Goal: Information Seeking & Learning: Learn about a topic

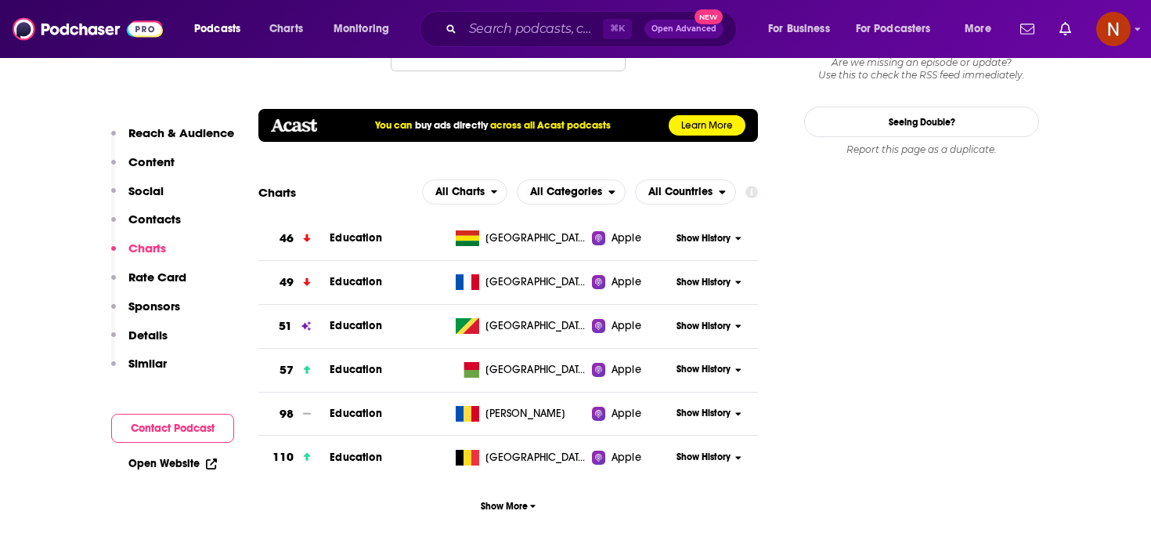
scroll to position [1739, 0]
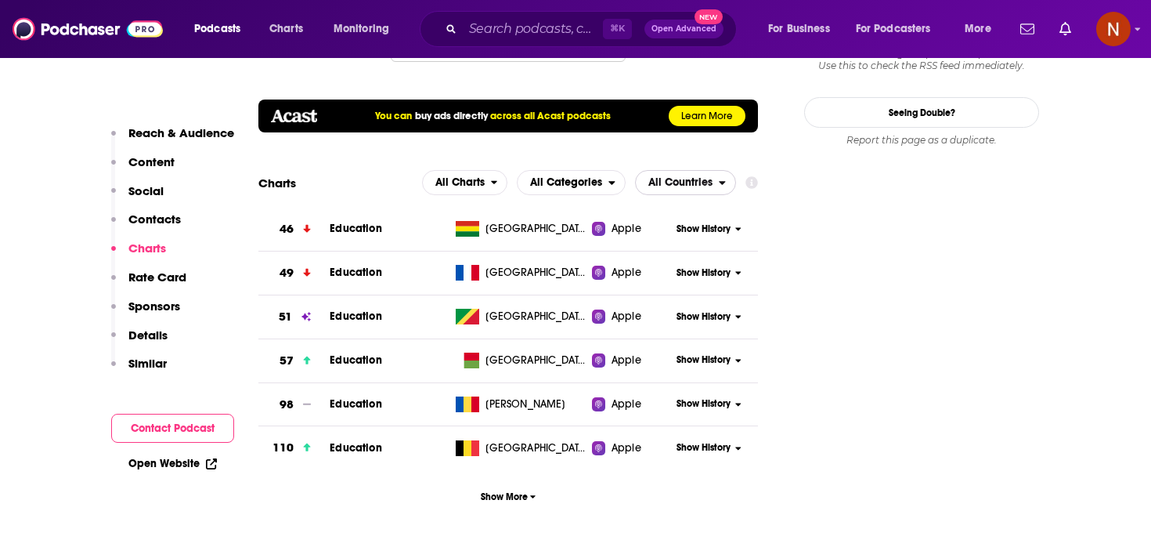
click at [714, 169] on span "All Countries" at bounding box center [677, 182] width 83 height 27
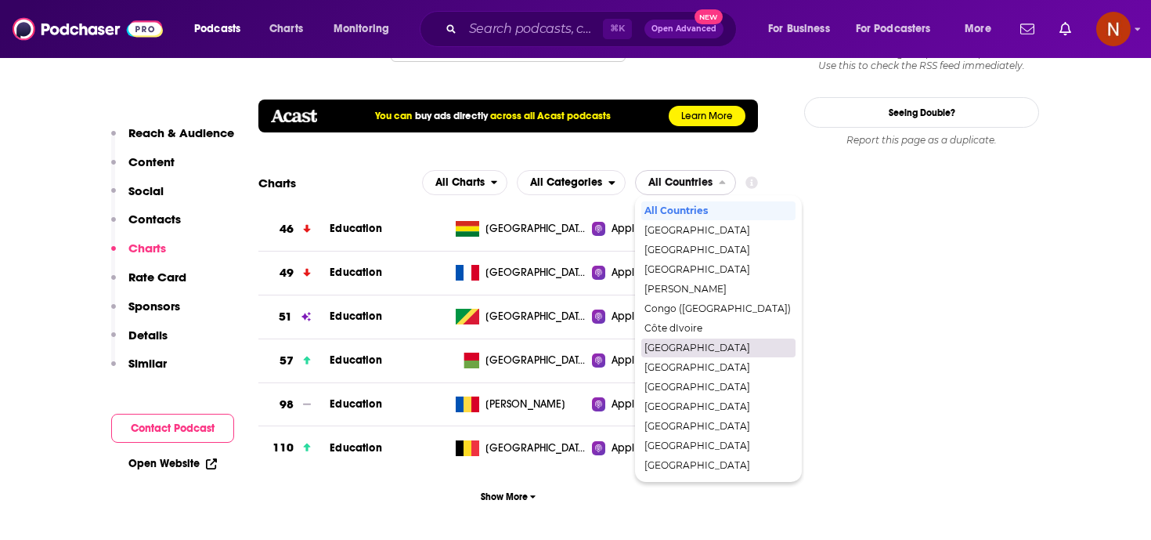
click at [677, 343] on span "[GEOGRAPHIC_DATA]" at bounding box center [718, 347] width 146 height 9
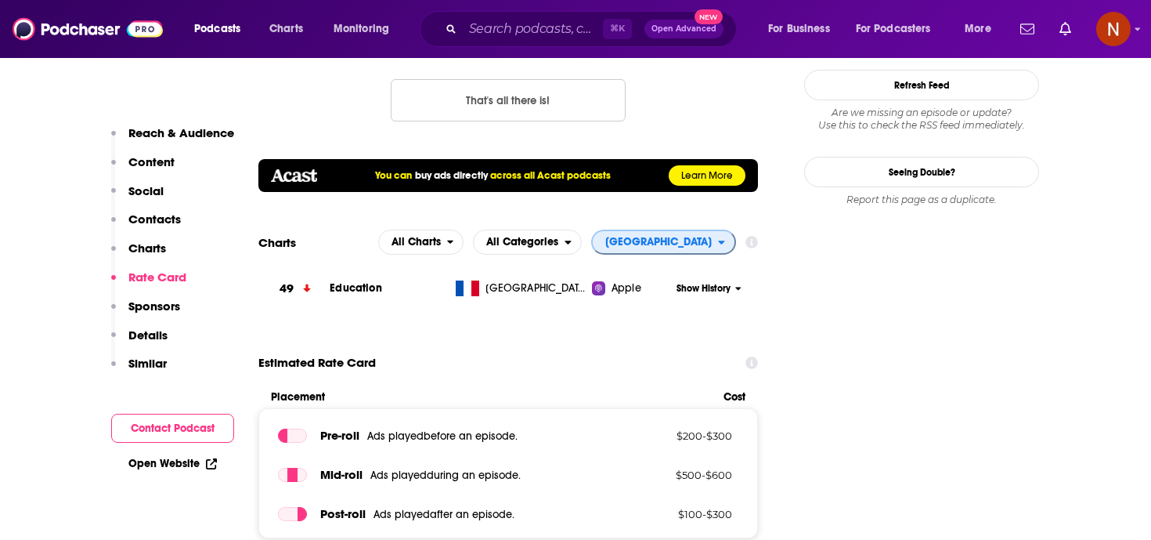
scroll to position [1673, 0]
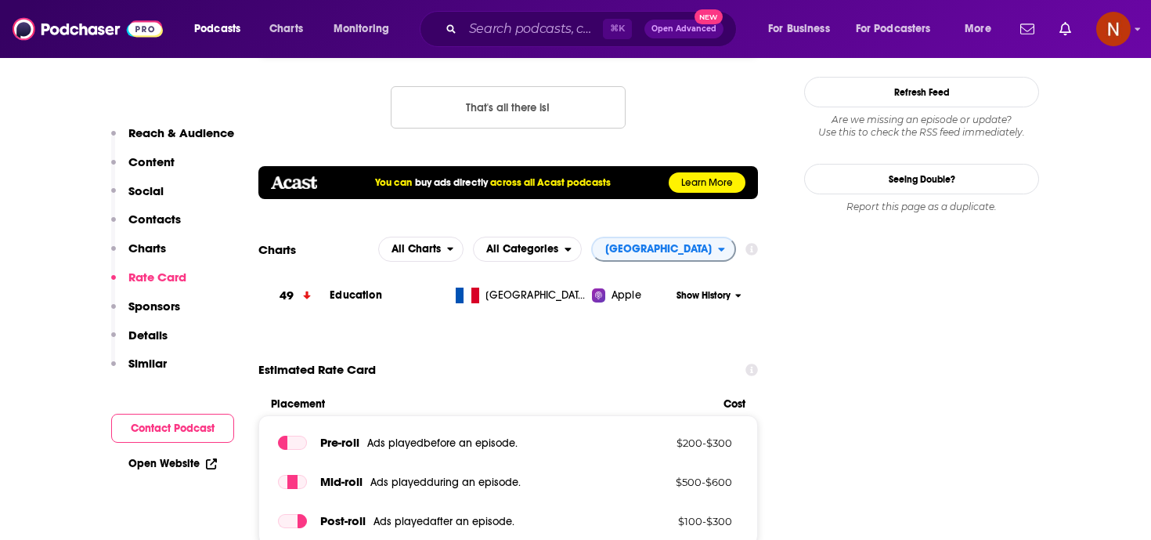
click at [554, 46] on div "Podcasts Charts Monitoring ⌘ K Open Advanced New For Business For Podcasters Mo…" at bounding box center [575, 29] width 1151 height 58
click at [554, 42] on div "⌘ K Open Advanced New" at bounding box center [578, 29] width 317 height 36
click at [554, 34] on input "Search podcasts, credits, & more..." at bounding box center [533, 28] width 140 height 25
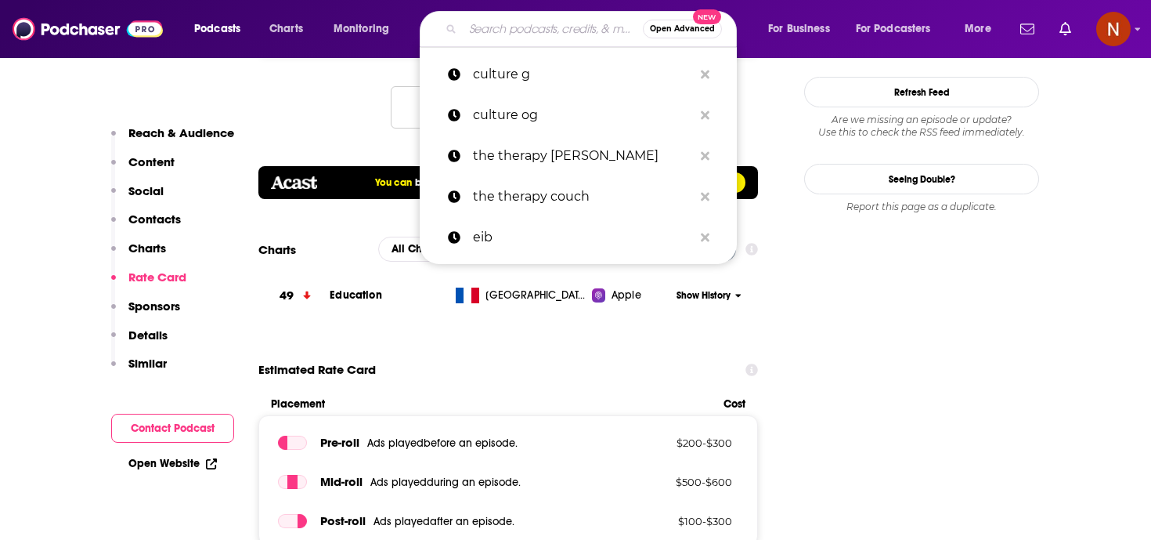
paste input "Off Menu with [PERSON_NAME] and [PERSON_NAME]"
type input "Off Menu with [PERSON_NAME] and [PERSON_NAME]"
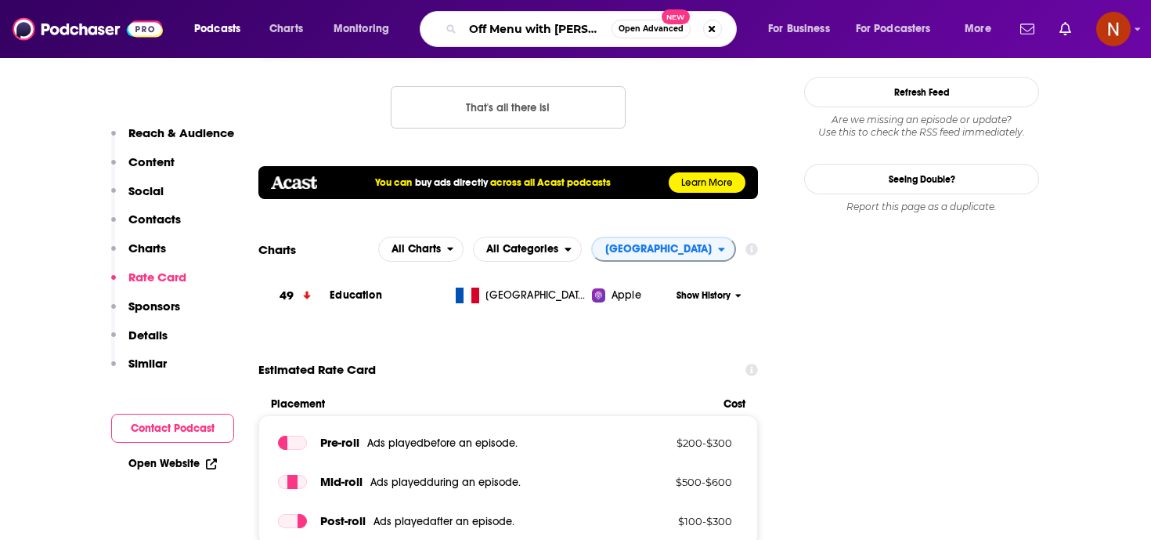
scroll to position [0, 125]
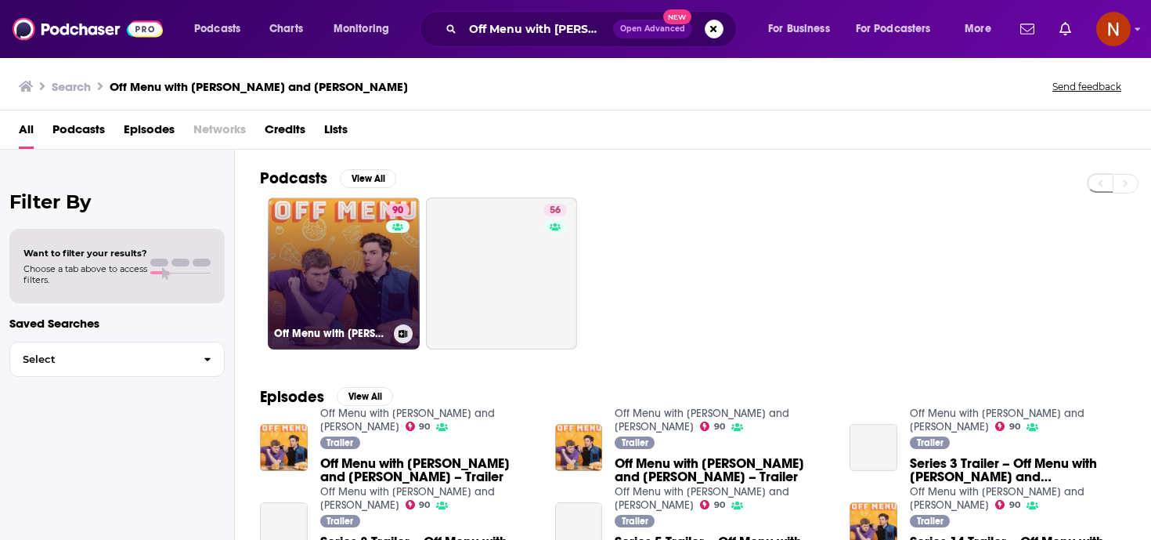
click at [349, 331] on h3 "Off Menu with [PERSON_NAME] and [PERSON_NAME]" at bounding box center [331, 333] width 114 height 13
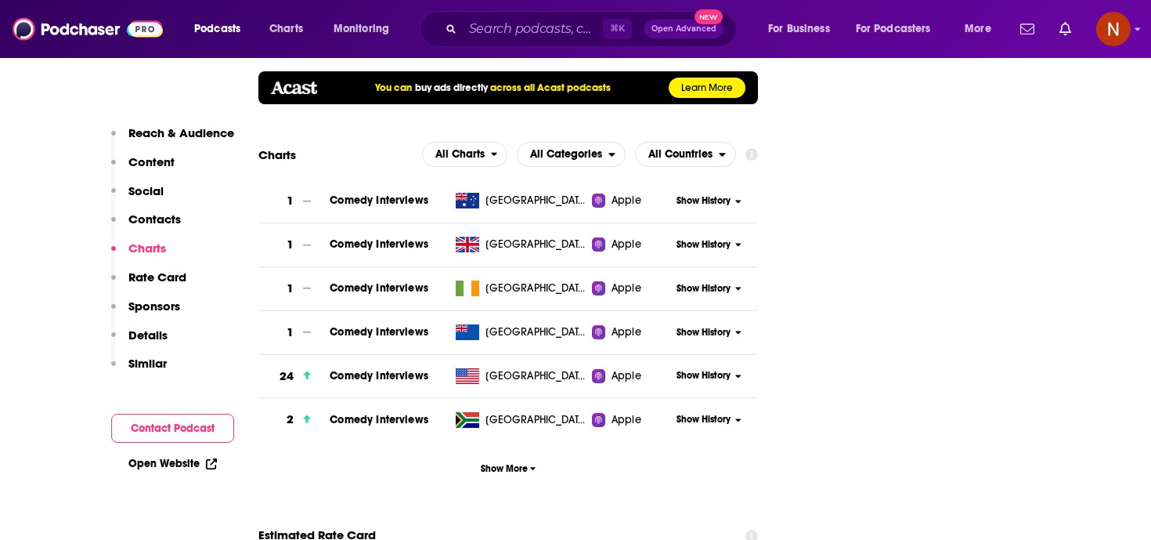
scroll to position [1947, 0]
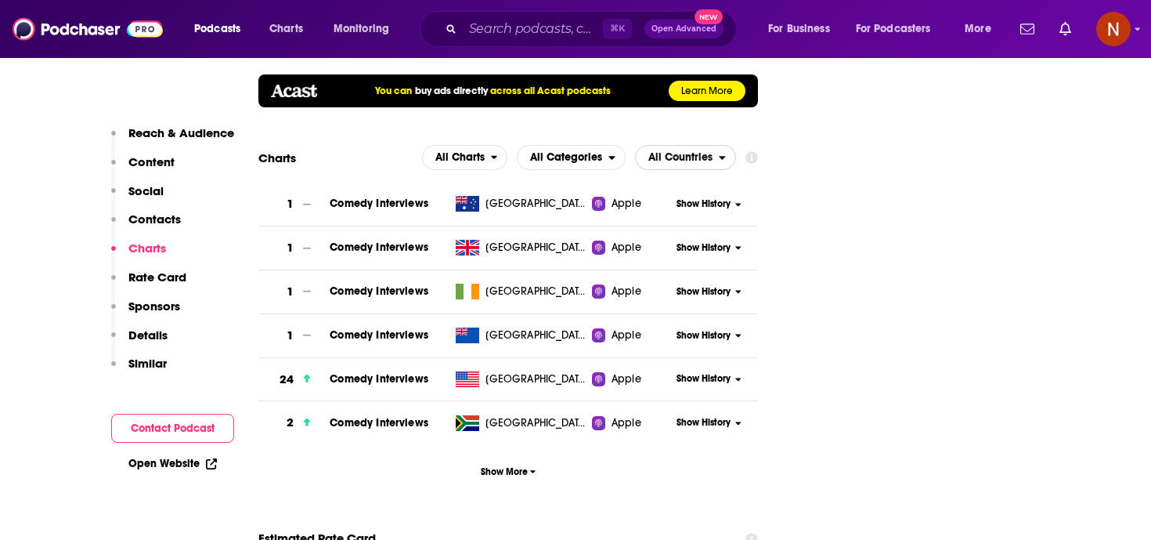
click at [677, 152] on span "All Countries" at bounding box center [680, 157] width 64 height 11
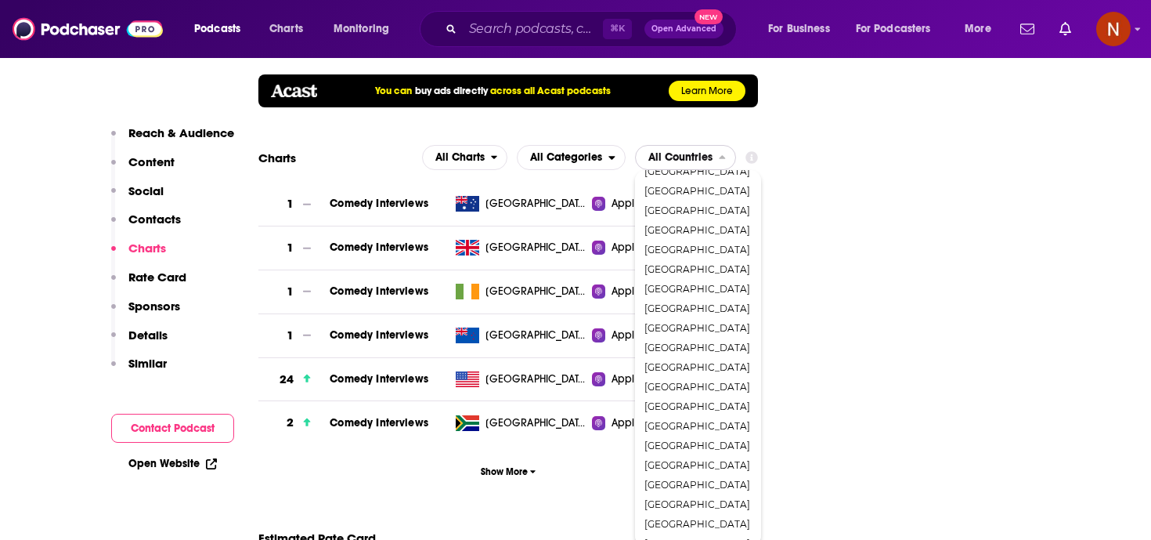
scroll to position [2143, 0]
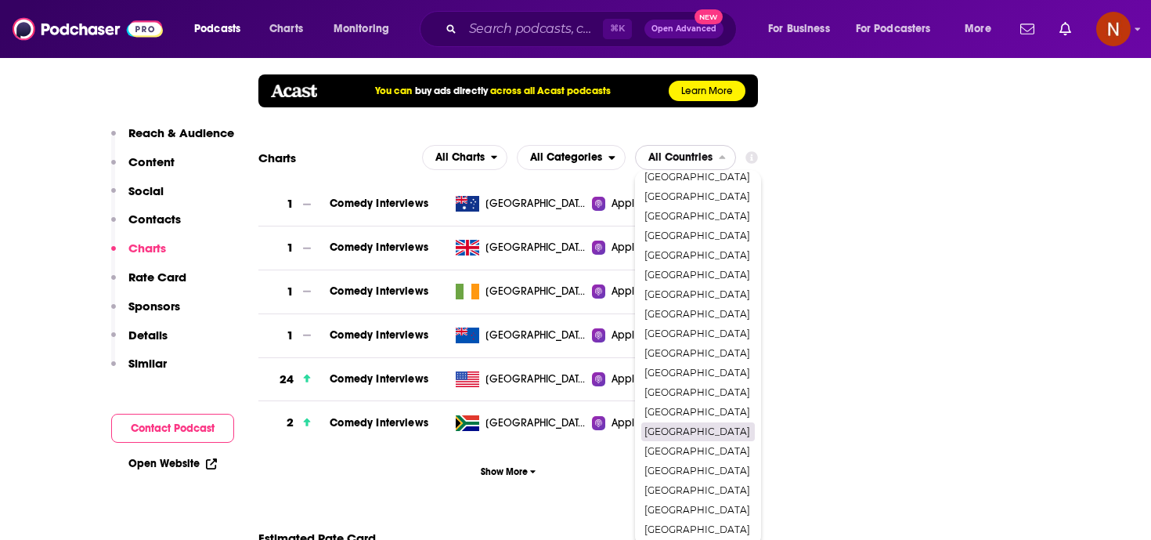
click at [708, 427] on span "[GEOGRAPHIC_DATA]" at bounding box center [698, 431] width 106 height 9
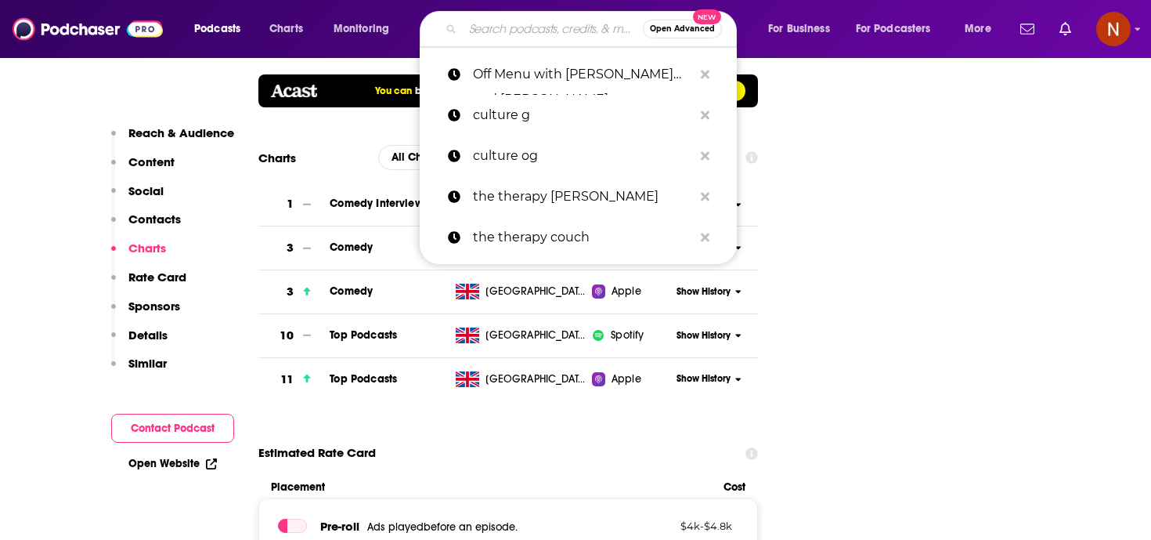
click at [541, 38] on input "Search podcasts, credits, & more..." at bounding box center [553, 28] width 180 height 25
paste input "The Mohua Show"
type input "The Mohua Show"
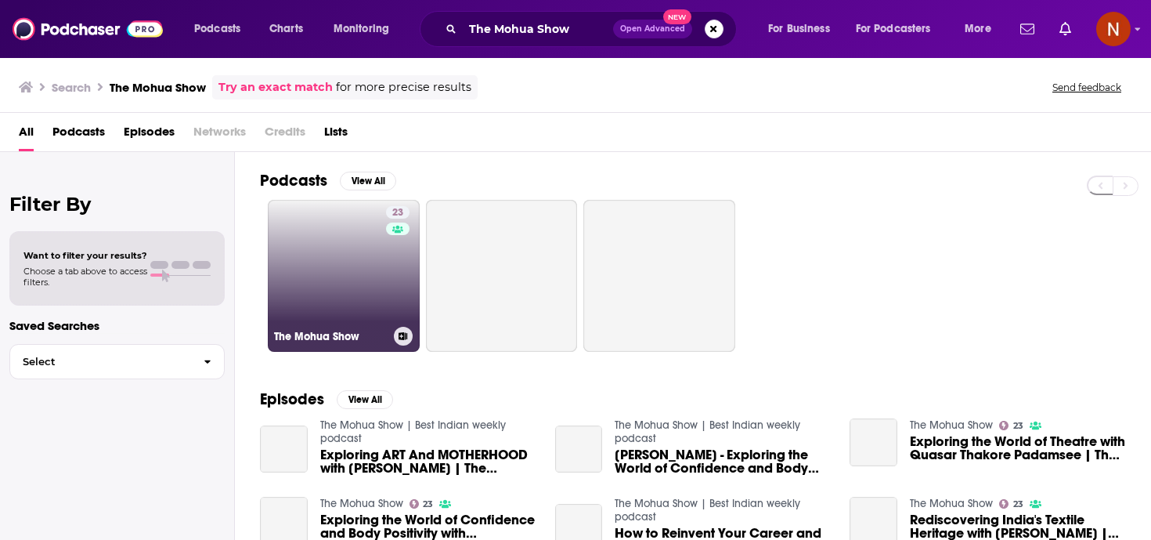
click at [303, 336] on h3 "The Mohua Show" at bounding box center [331, 336] width 114 height 13
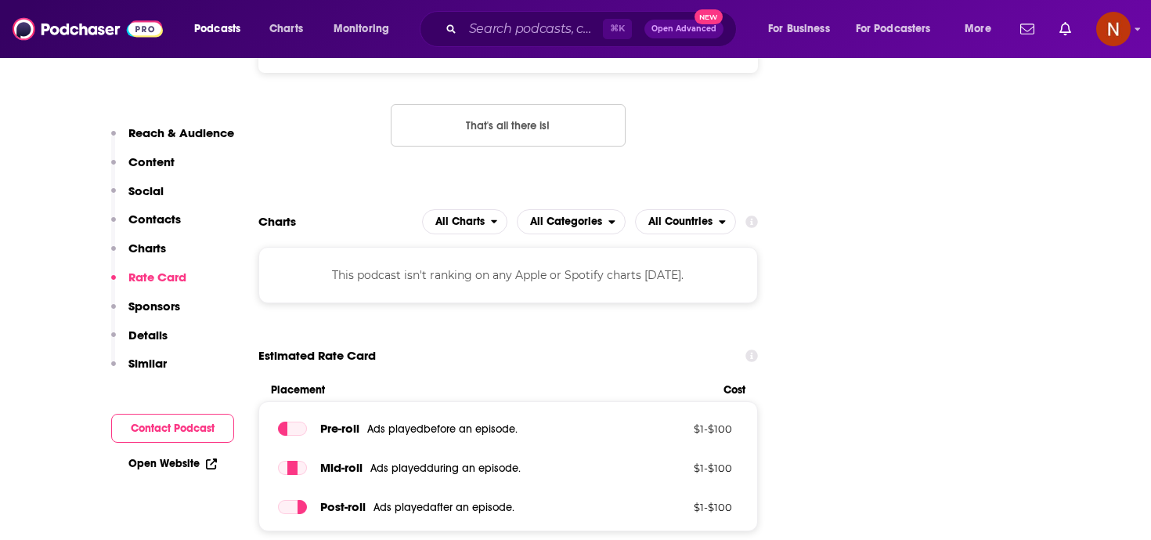
scroll to position [1688, 0]
click at [681, 218] on span "All Countries" at bounding box center [680, 223] width 64 height 11
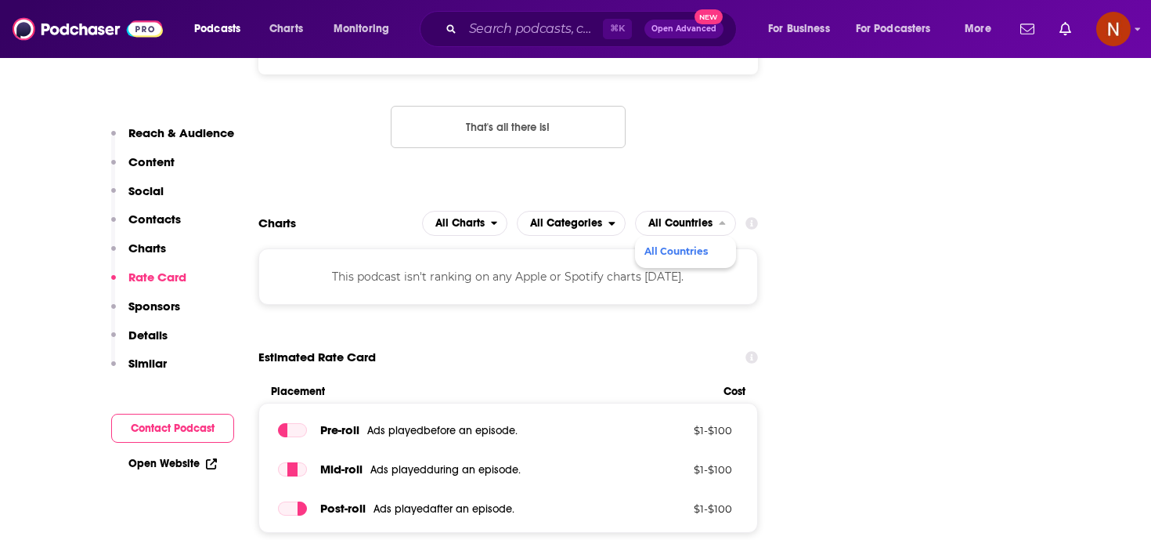
click at [561, 45] on div "⌘ K Open Advanced New" at bounding box center [578, 29] width 317 height 36
click at [560, 34] on input "Search podcasts, credits, & more..." at bounding box center [533, 28] width 140 height 25
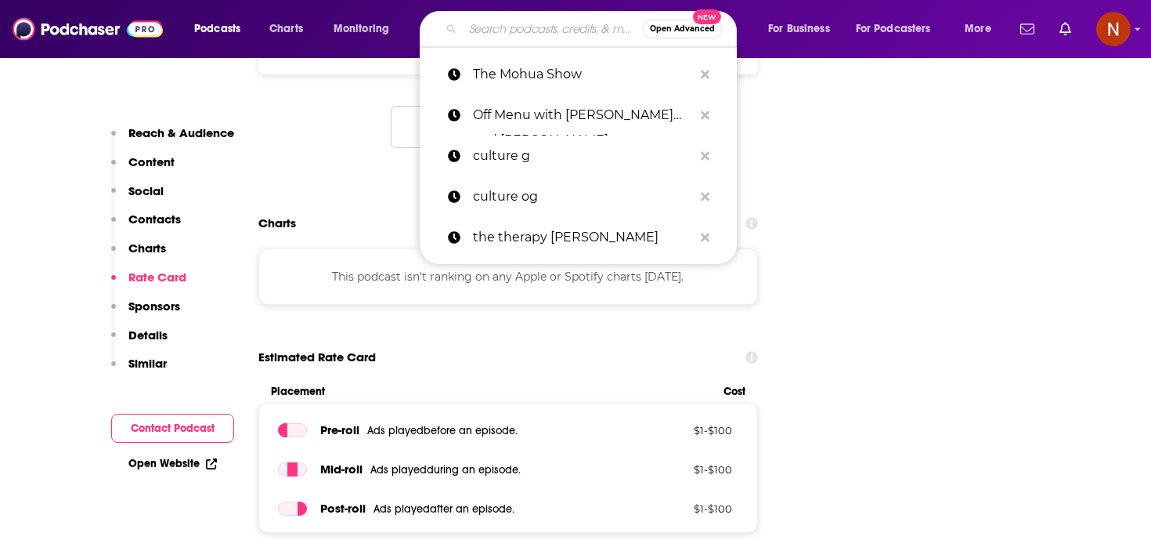
paste input "Ab 17 - wahnsinnig TÄGLICH"
type input "Ab 17 - wahnsinnig TÄGLICH"
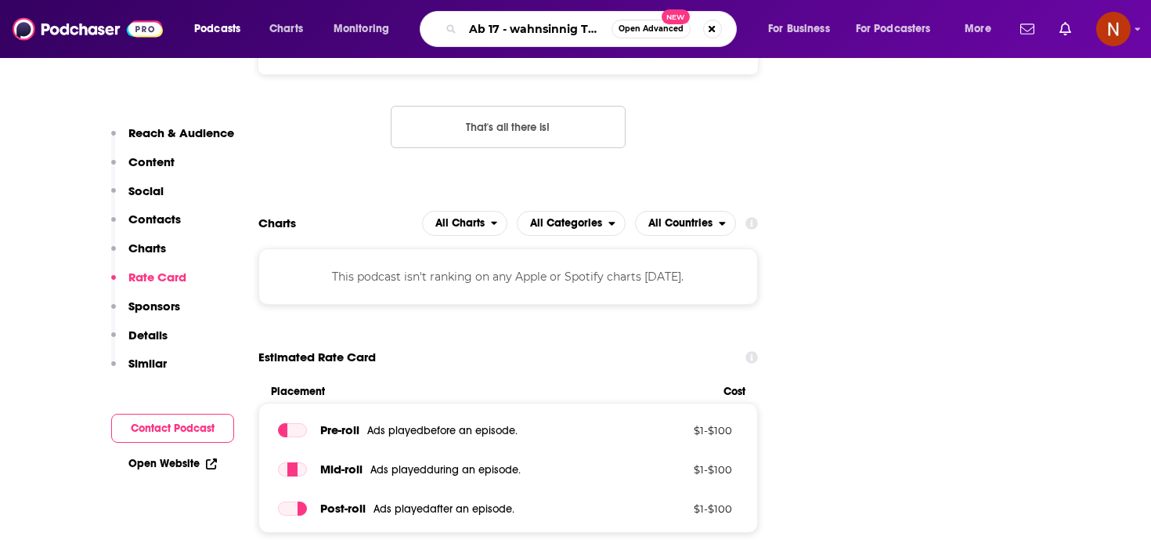
scroll to position [0, 27]
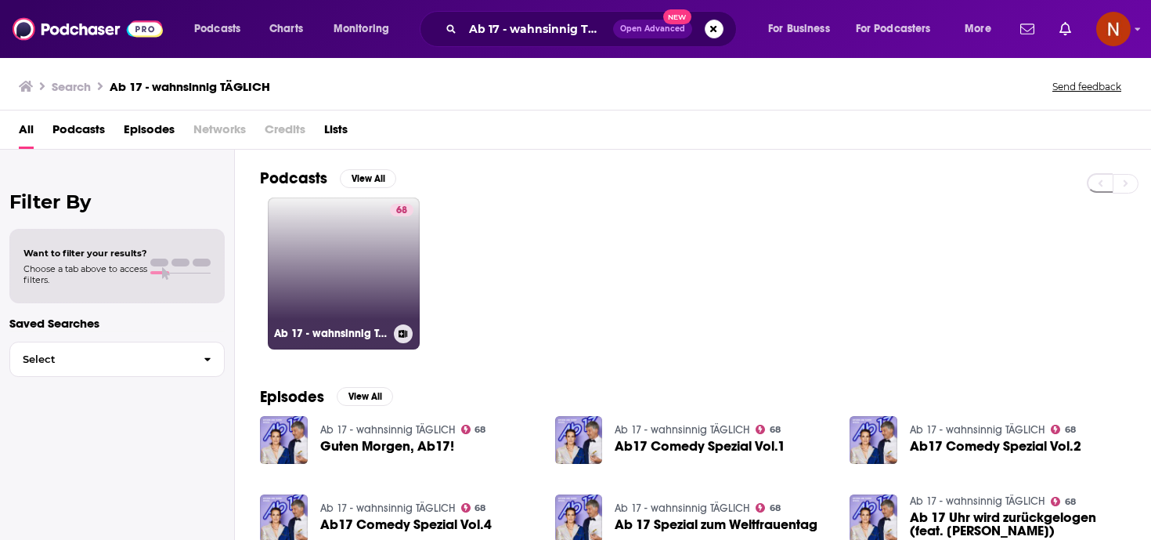
click at [294, 331] on h3 "Ab 17 - wahnsinnig TÄGLICH" at bounding box center [331, 333] width 114 height 13
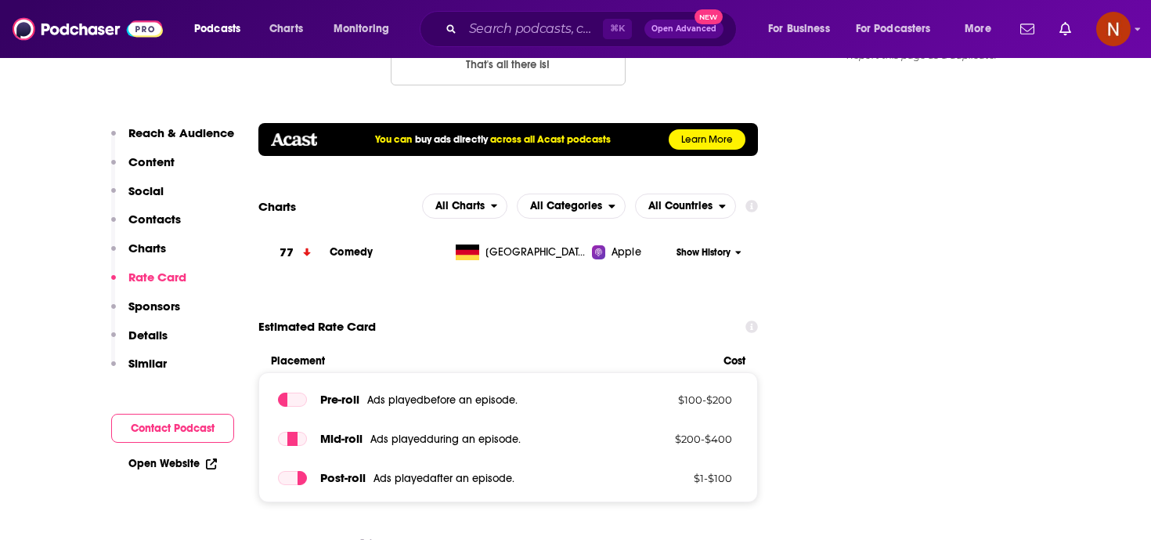
scroll to position [1675, 0]
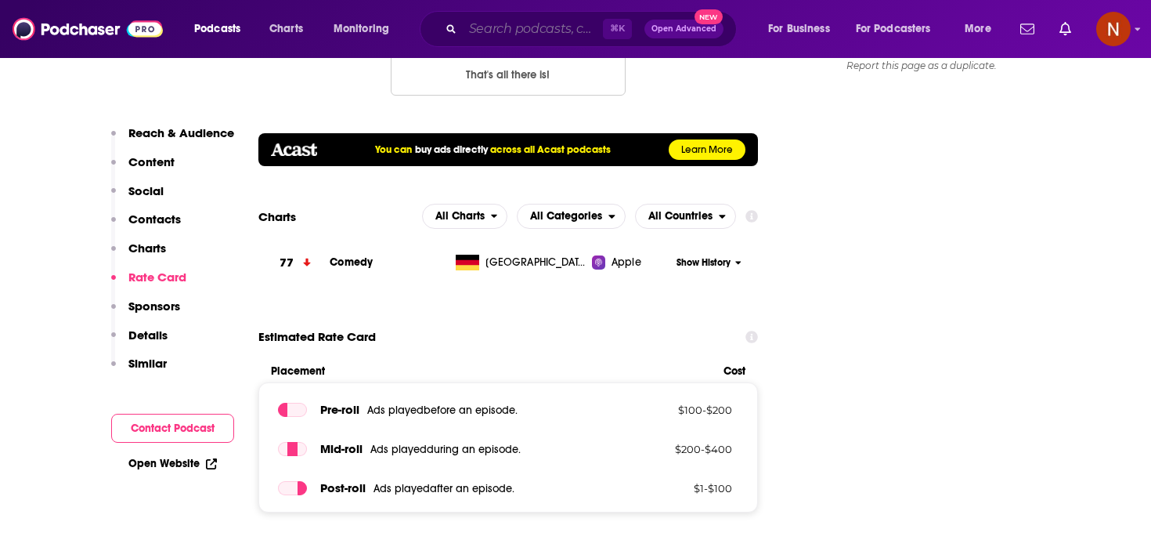
click at [537, 17] on input "Search podcasts, credits, & more..." at bounding box center [533, 28] width 140 height 25
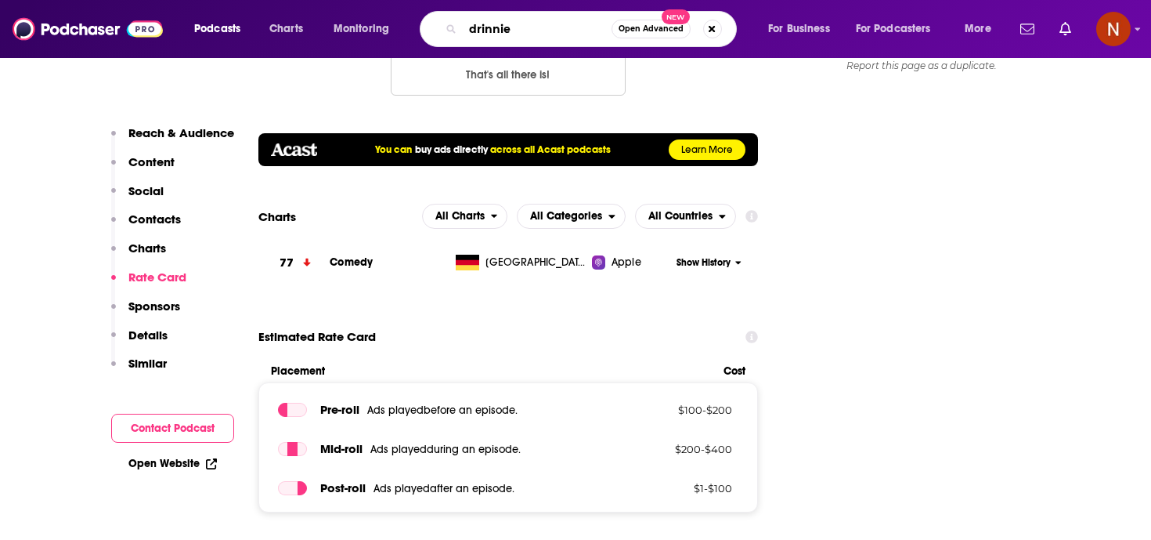
type input "drinnies"
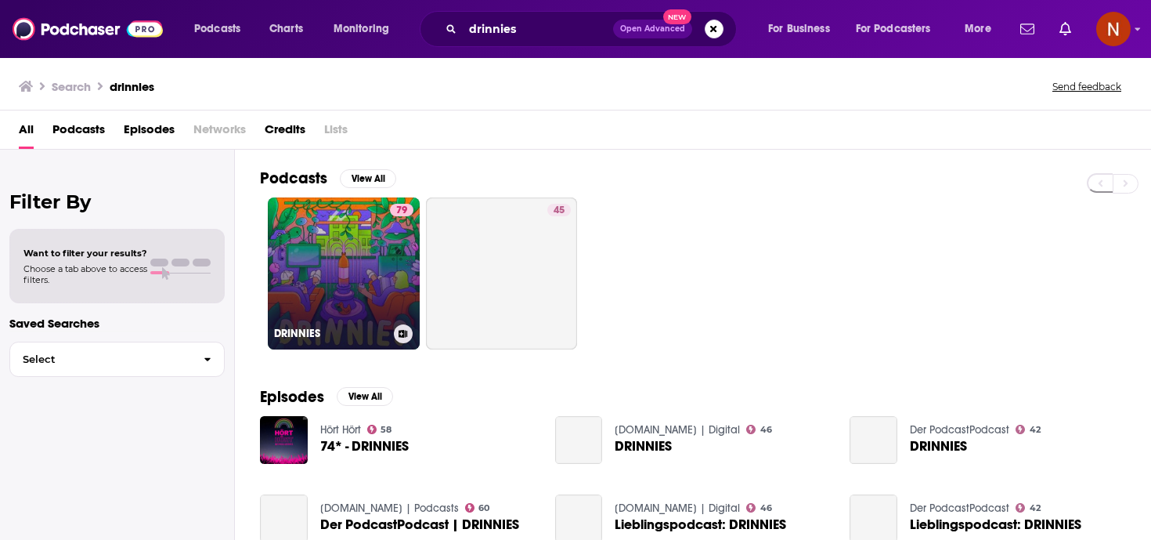
click at [309, 319] on link "79 DRINNIES" at bounding box center [344, 273] width 152 height 152
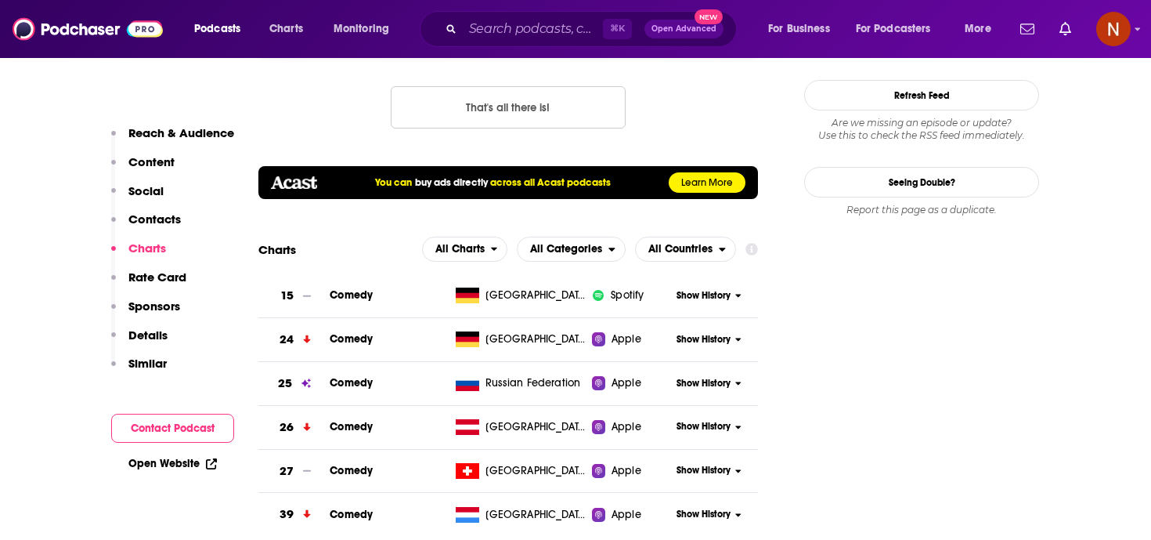
scroll to position [1652, 0]
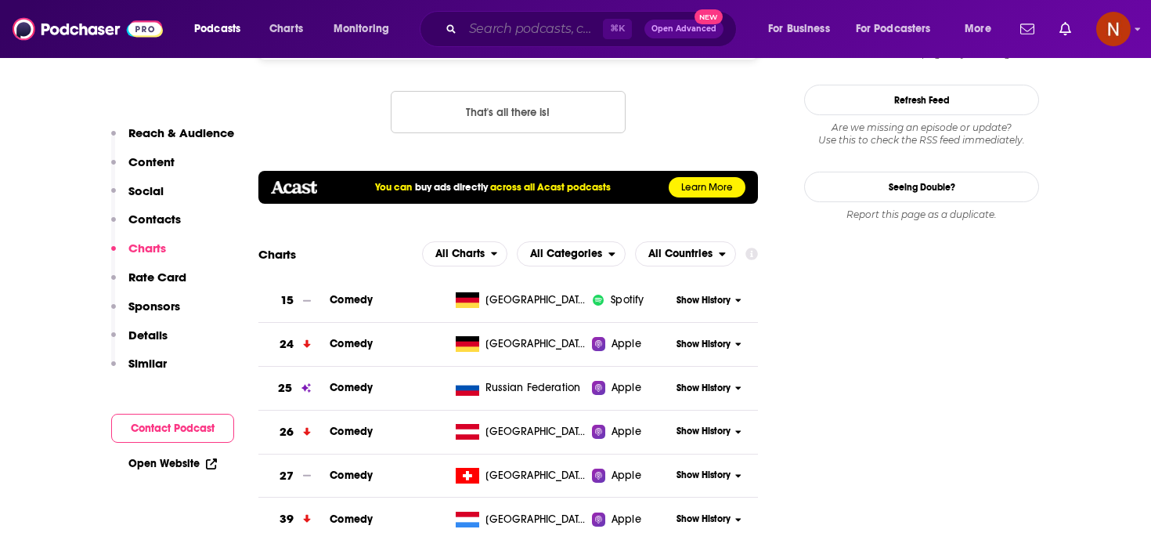
click at [558, 28] on input "Search podcasts, credits, & more..." at bounding box center [533, 28] width 140 height 25
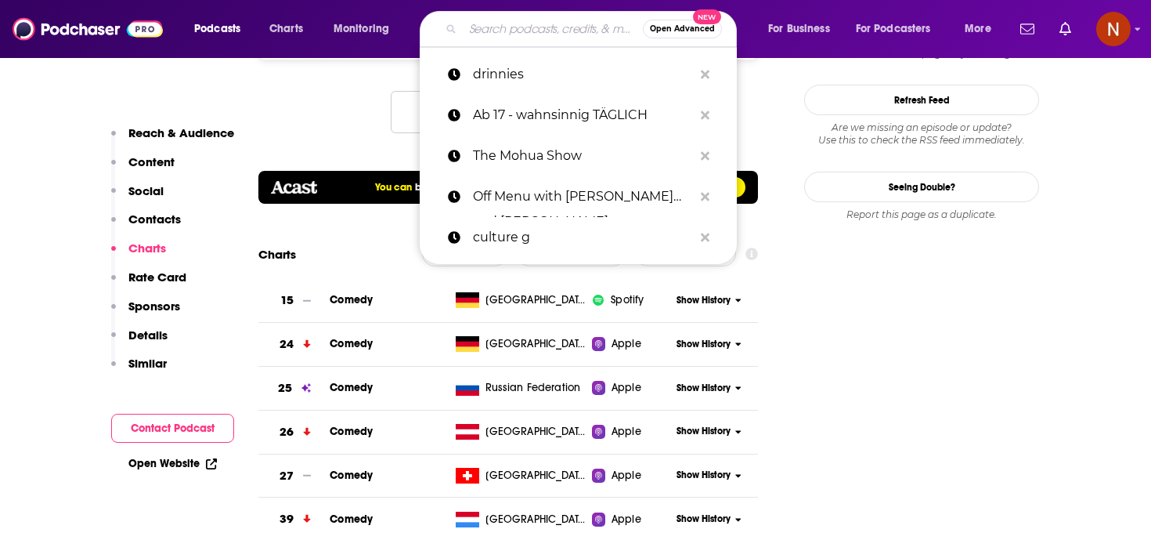
paste input "The Stories of [DEMOGRAPHIC_DATA]"
type input "The Stories of [DEMOGRAPHIC_DATA]"
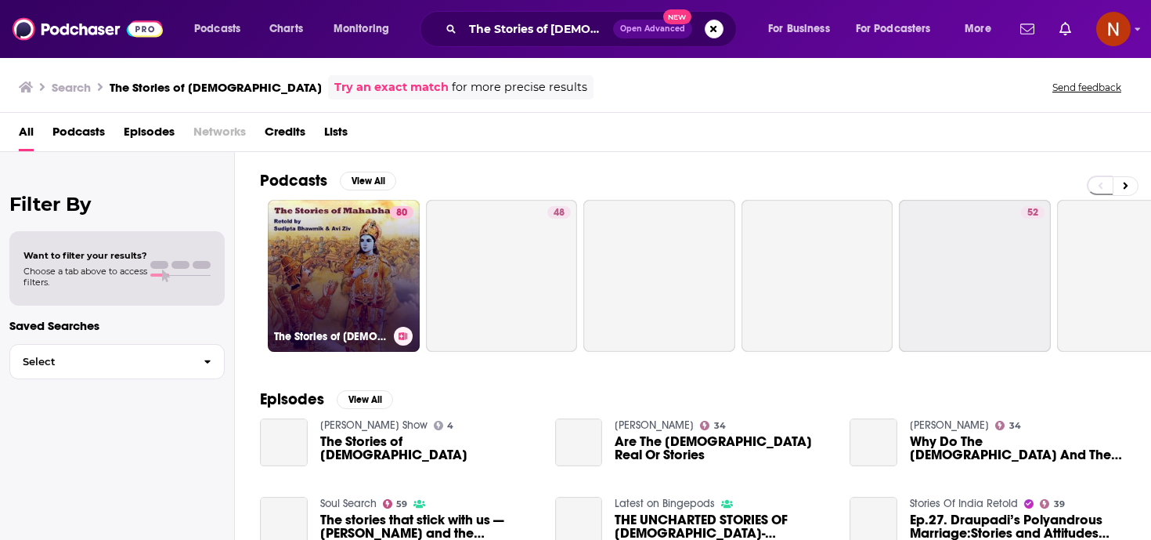
click at [334, 316] on link "80 The Stories of [DEMOGRAPHIC_DATA]" at bounding box center [344, 276] width 152 height 152
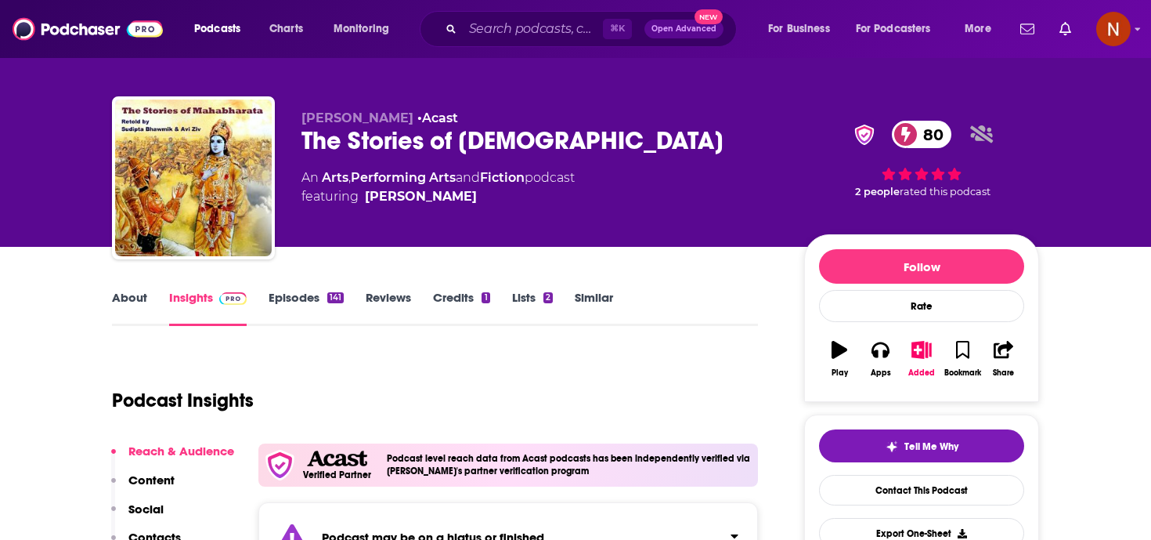
scroll to position [7, 0]
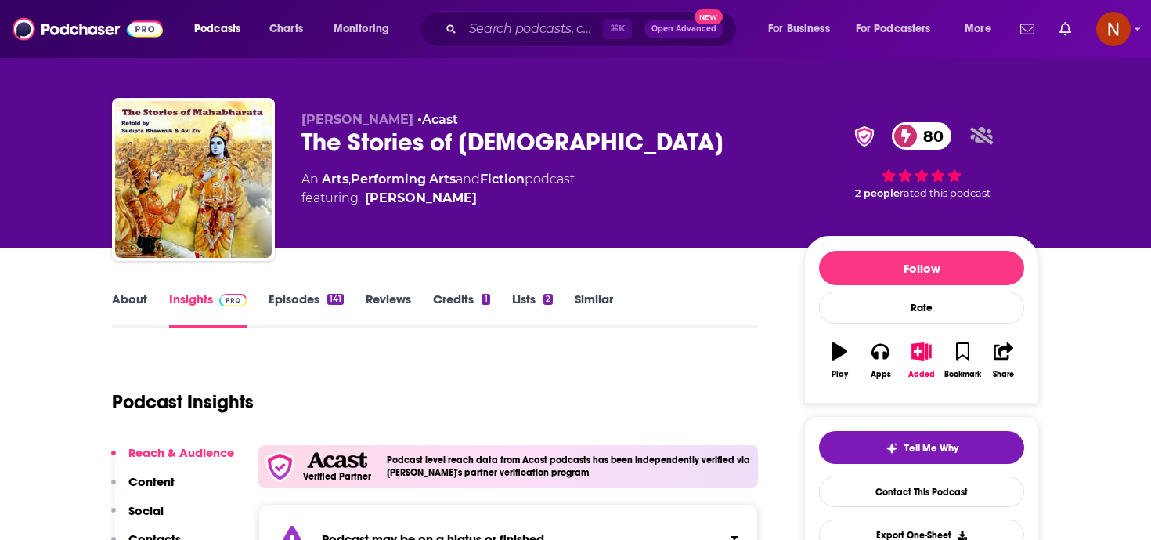
click at [119, 291] on div "About Insights Episodes 141 Reviews Credits 1 Lists 2 Similar" at bounding box center [435, 308] width 646 height 38
click at [128, 303] on link "About" at bounding box center [129, 309] width 35 height 36
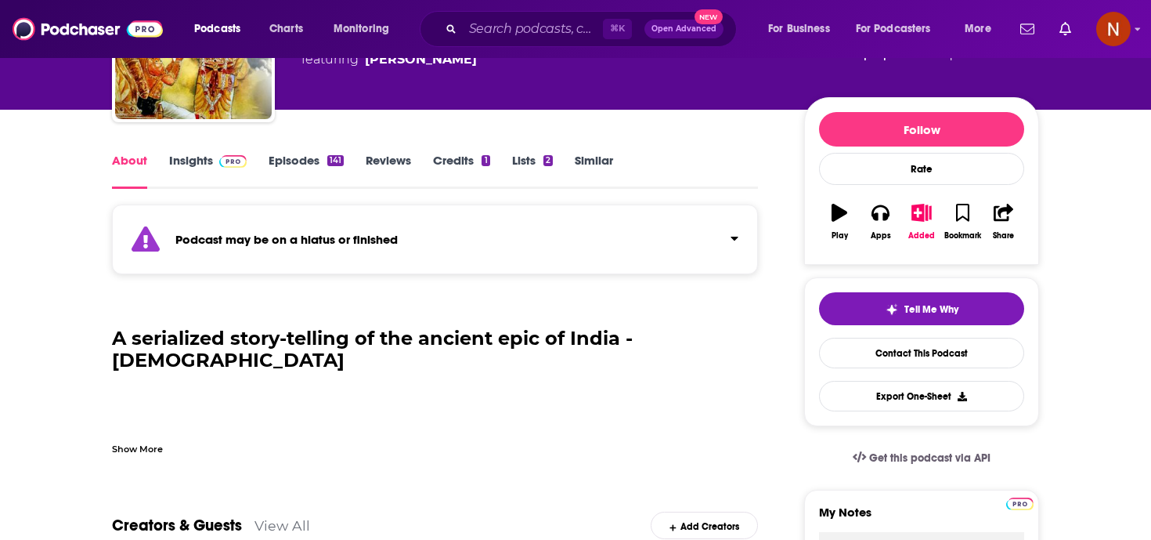
scroll to position [144, 0]
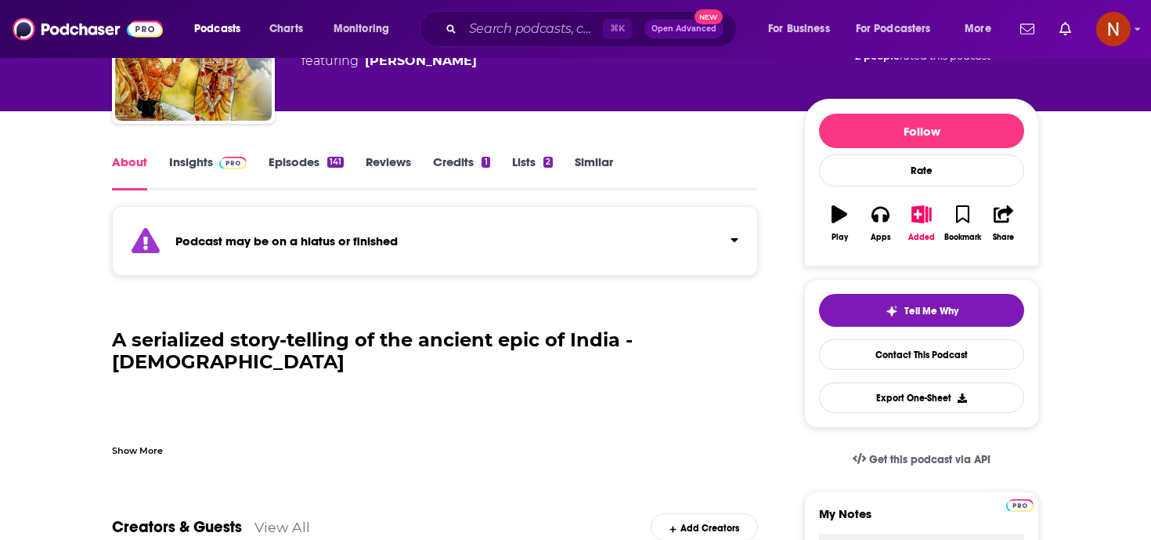
click at [182, 159] on link "Insights" at bounding box center [208, 172] width 78 height 36
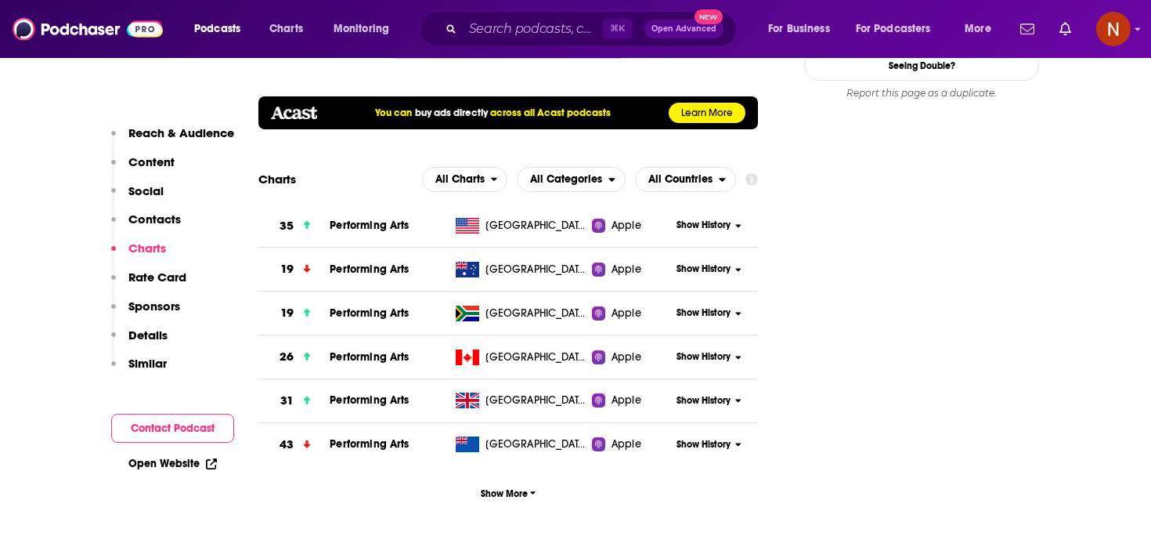
scroll to position [1863, 0]
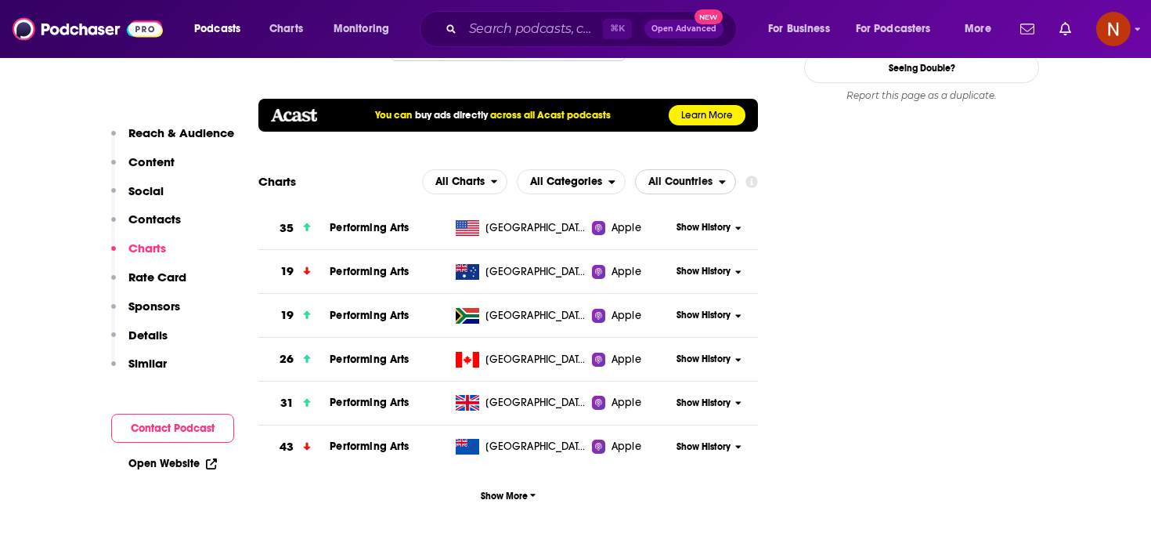
click at [721, 176] on icon "open menu" at bounding box center [722, 181] width 7 height 11
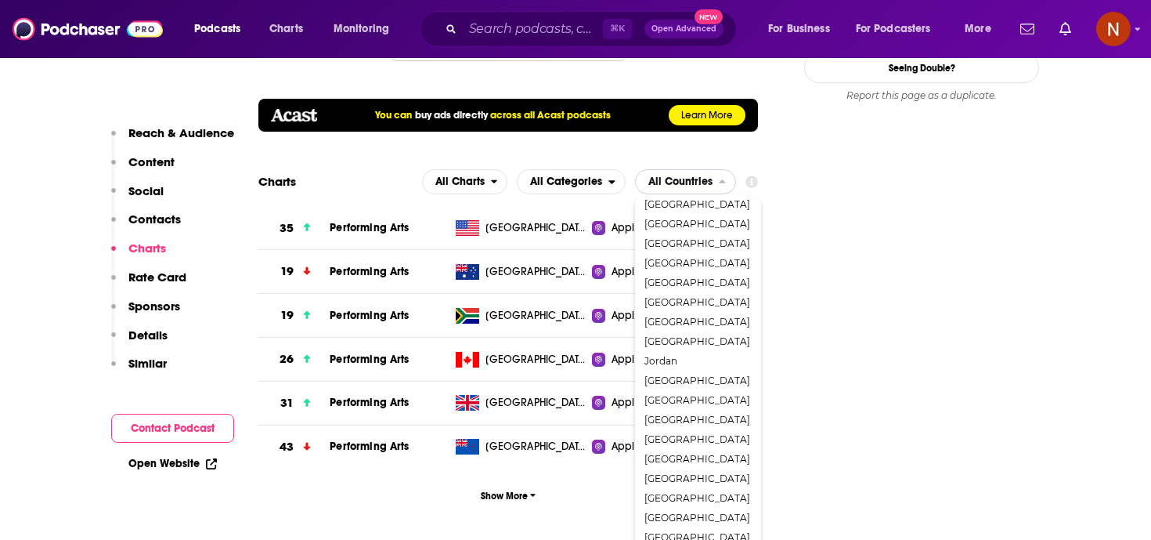
scroll to position [749, 0]
click at [724, 240] on span "[GEOGRAPHIC_DATA]" at bounding box center [698, 244] width 106 height 9
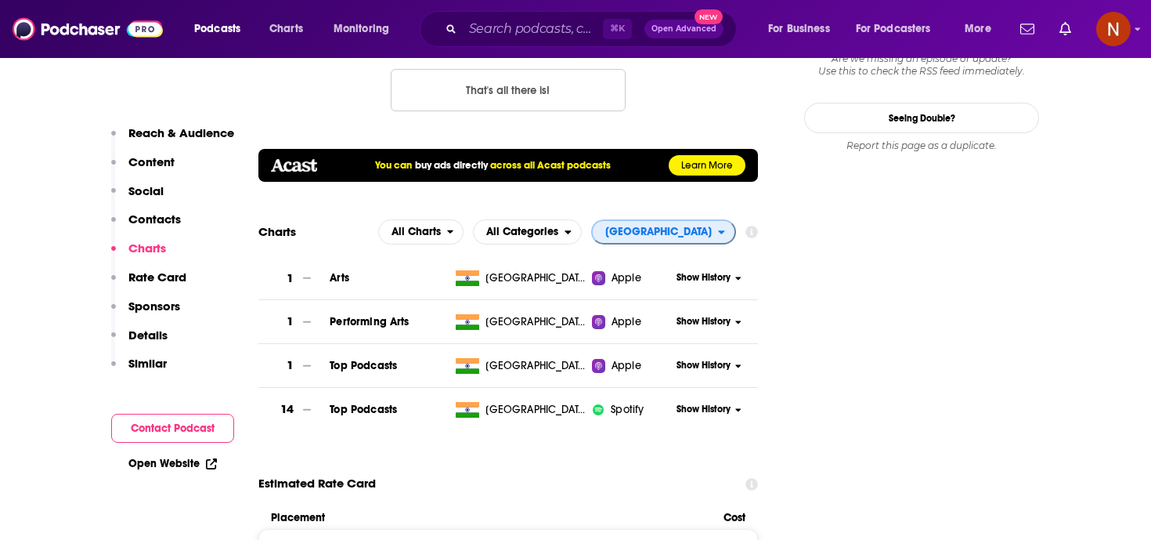
scroll to position [1804, 0]
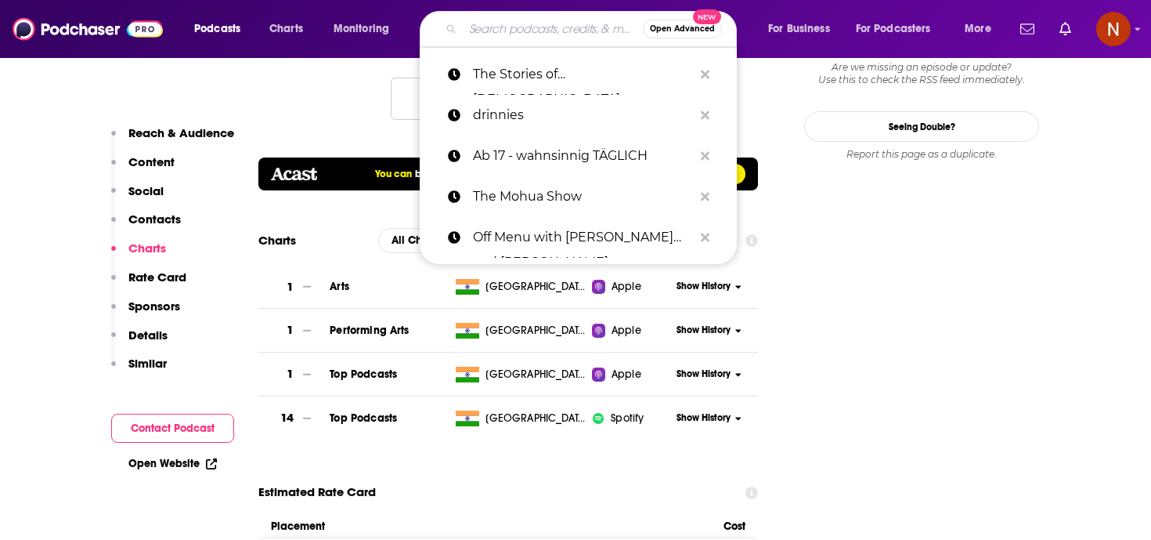
click at [478, 36] on input "Search podcasts, credits, & more..." at bounding box center [553, 28] width 180 height 25
type input "[URL][DOMAIN_NAME]"
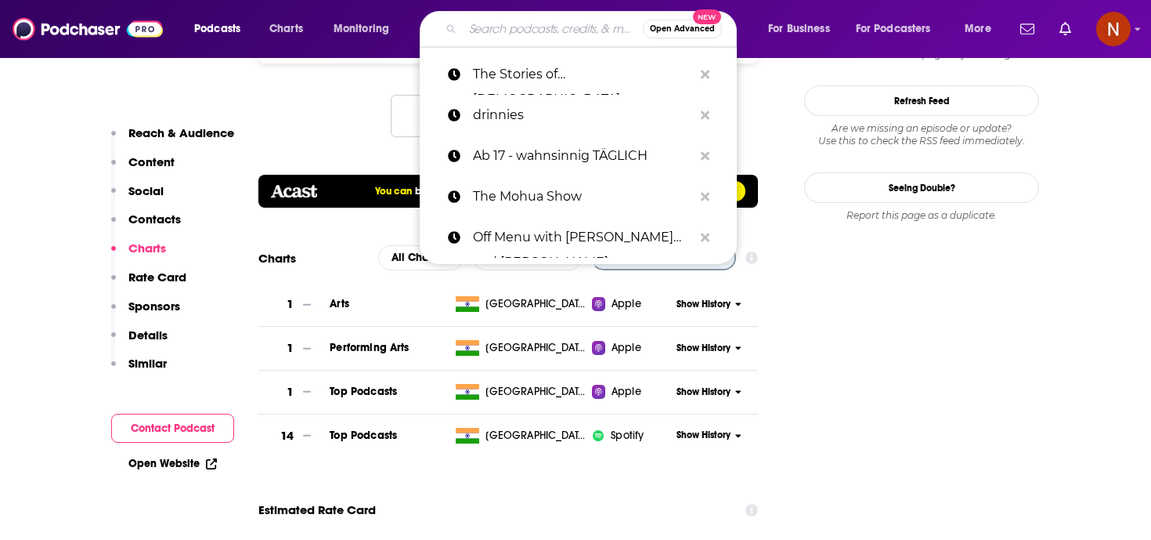
scroll to position [1663, 0]
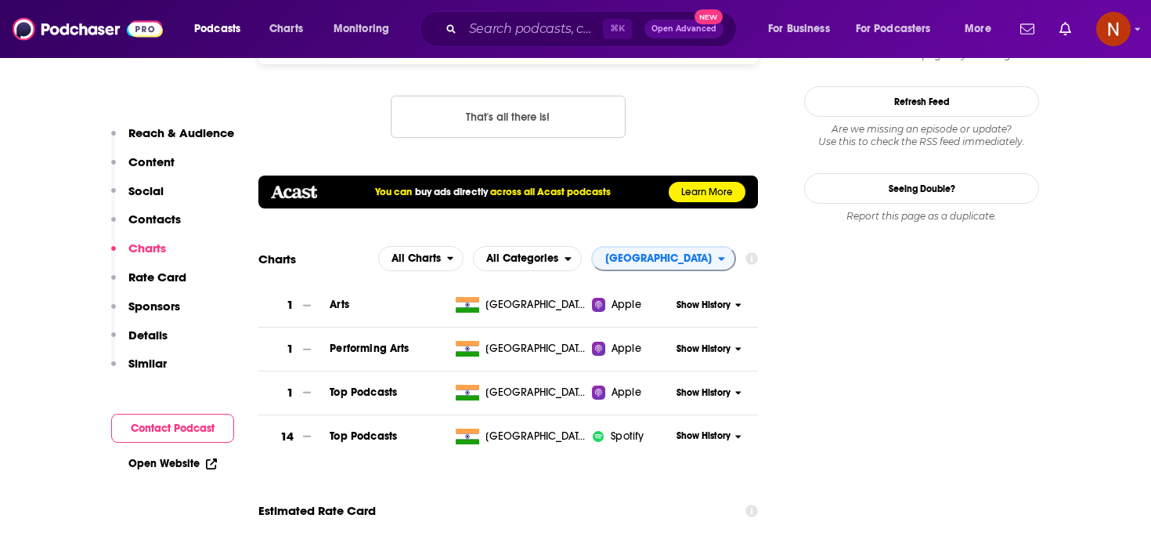
click at [367, 99] on div "RSS Podcast Email Studio Biloba [EMAIL_ADDRESS][DOMAIN_NAME] [EMAIL_ADDRESS][DO…" at bounding box center [508, 83] width 500 height 160
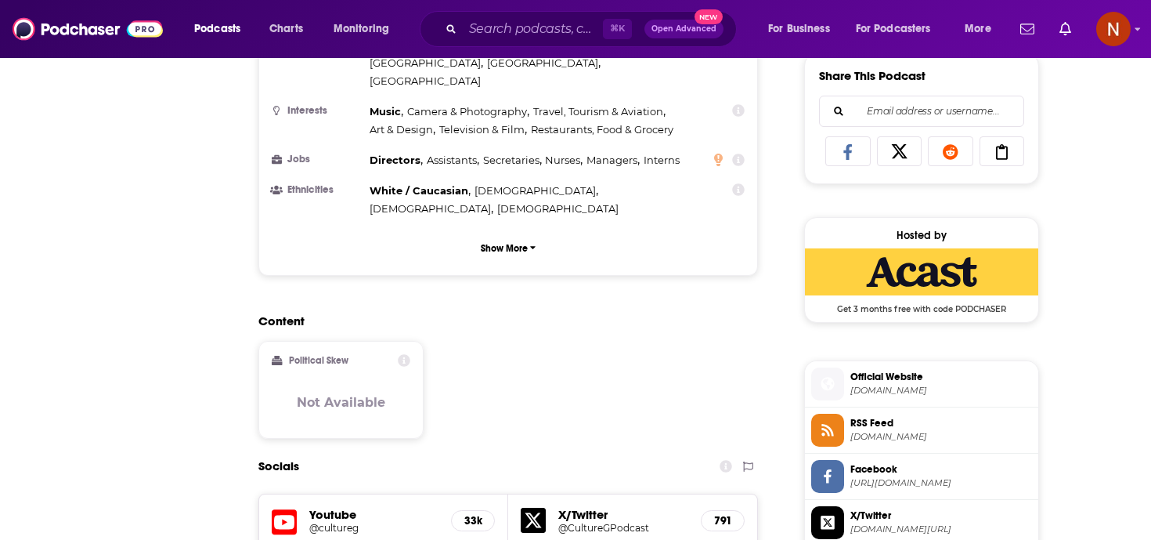
scroll to position [0, 0]
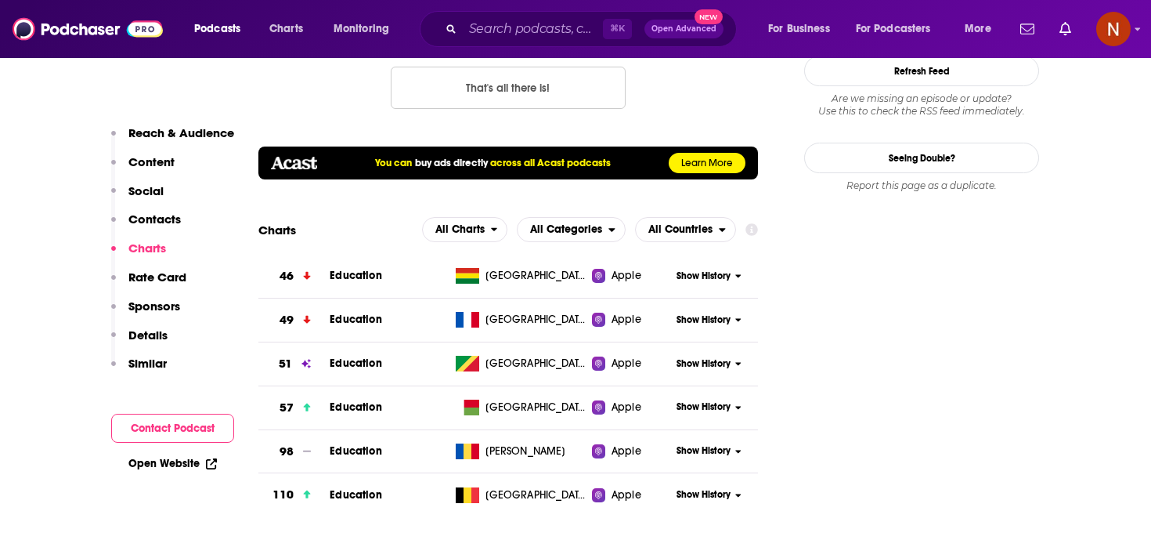
scroll to position [1698, 0]
